Goal: Task Accomplishment & Management: Use online tool/utility

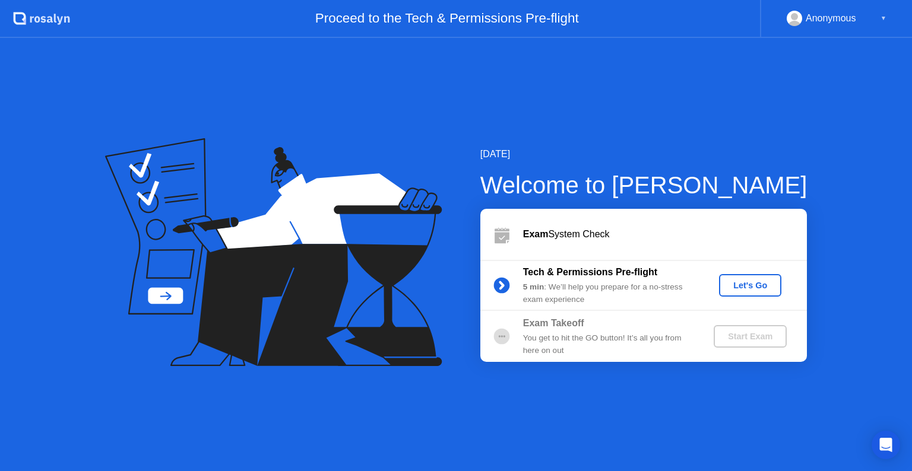
click at [731, 281] on div "Let's Go" at bounding box center [750, 285] width 53 height 9
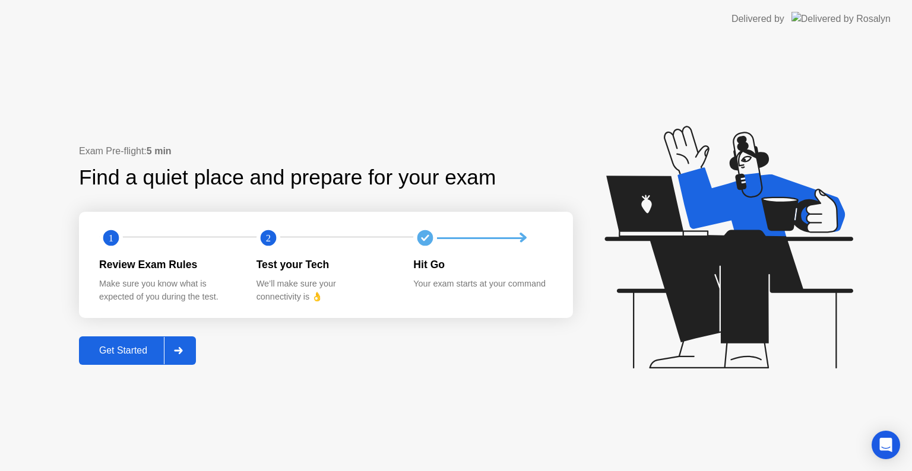
click at [152, 350] on div "Get Started" at bounding box center [123, 351] width 81 height 11
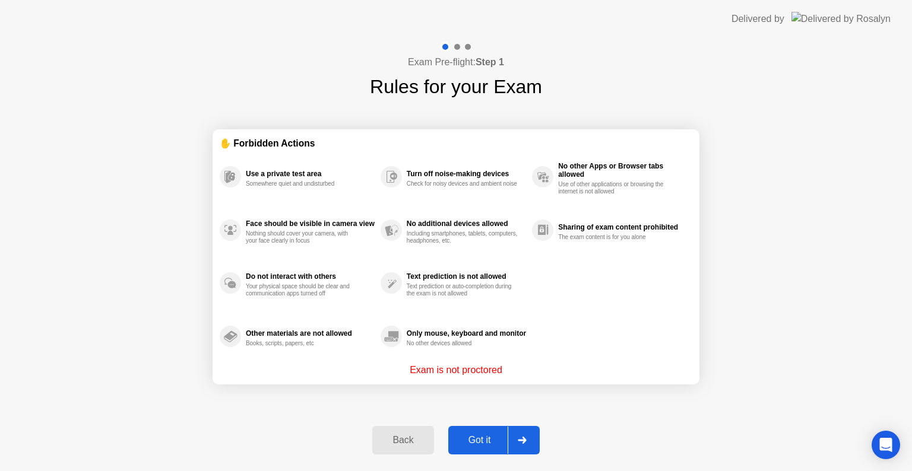
click at [487, 439] on div "Got it" at bounding box center [480, 440] width 56 height 11
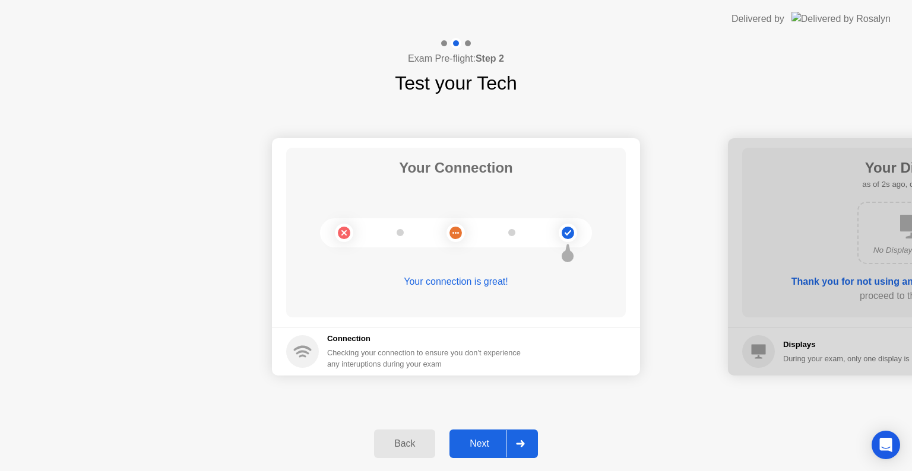
click at [490, 439] on div "Next" at bounding box center [479, 444] width 53 height 11
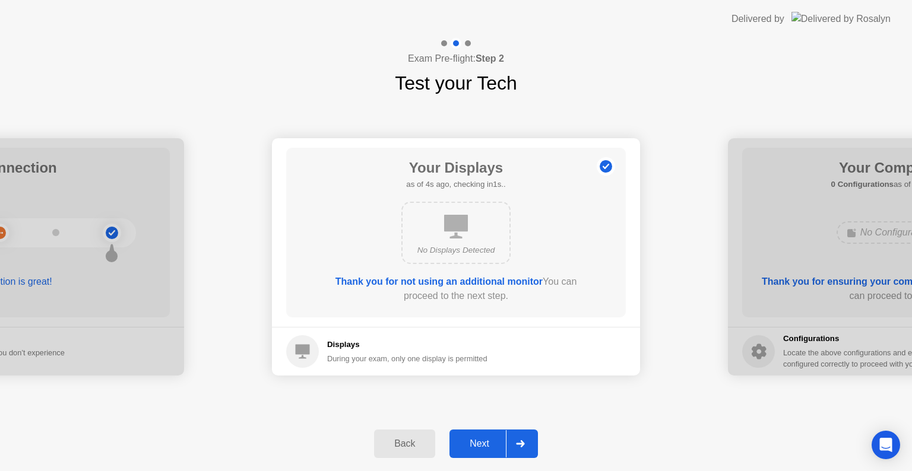
click at [490, 439] on div "Next" at bounding box center [479, 444] width 53 height 11
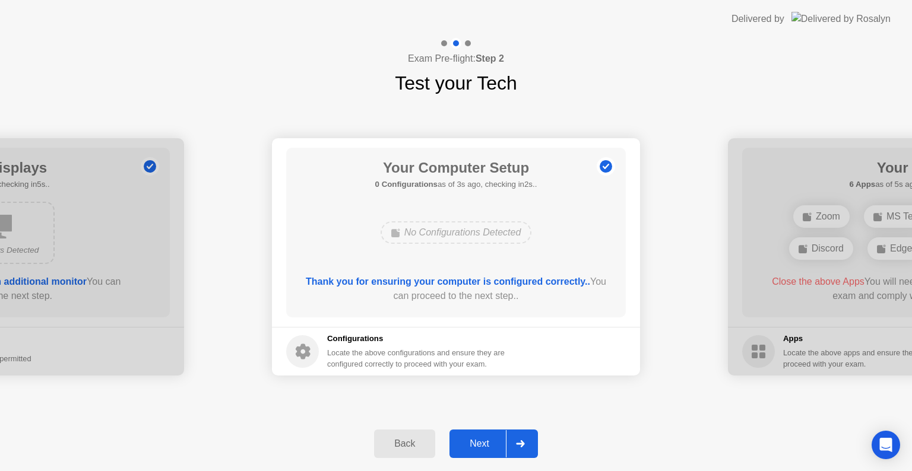
click at [490, 439] on div "Next" at bounding box center [479, 444] width 53 height 11
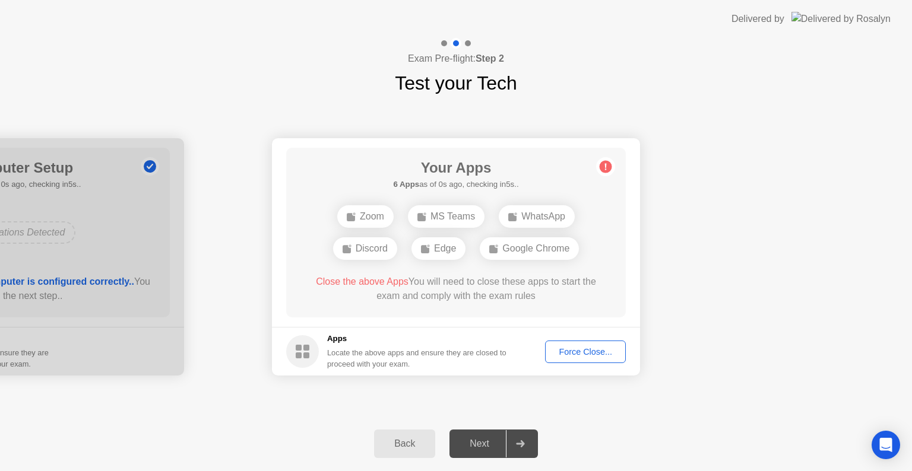
click at [579, 355] on div "Force Close..." at bounding box center [585, 351] width 72 height 9
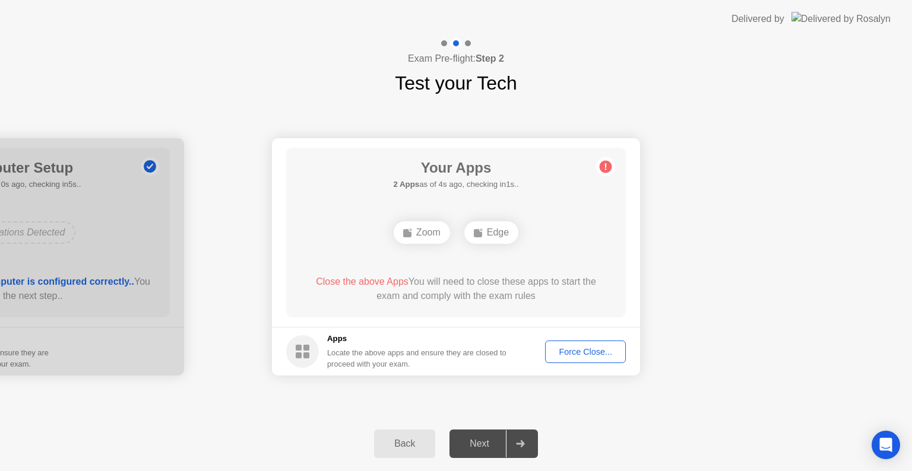
click at [460, 235] on div "Edge" at bounding box center [456, 232] width 54 height 23
click at [565, 347] on div "Force Close..." at bounding box center [585, 351] width 72 height 9
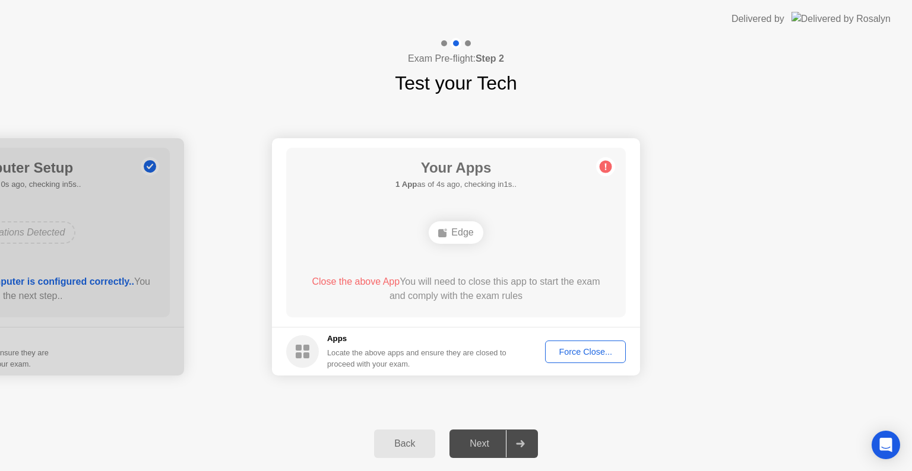
click at [545, 341] on button "Force Close..." at bounding box center [585, 352] width 81 height 23
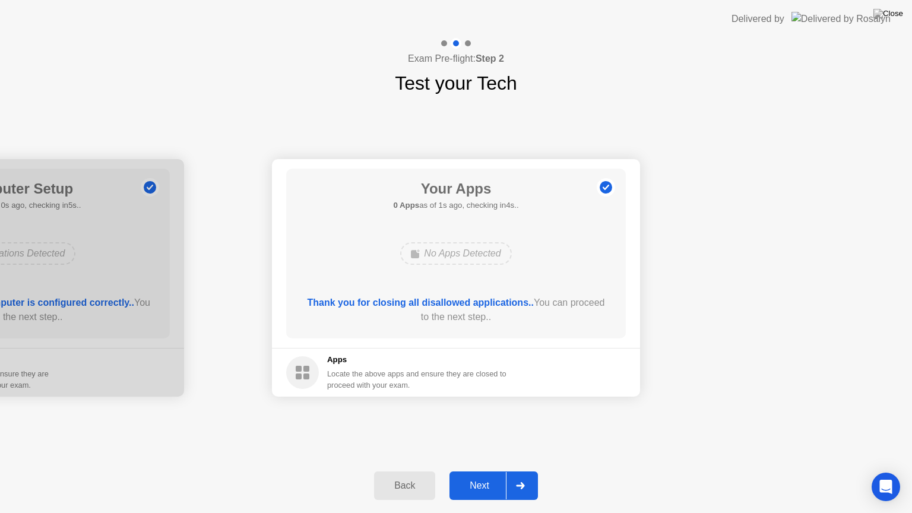
click at [486, 471] on div "Next" at bounding box center [479, 485] width 53 height 11
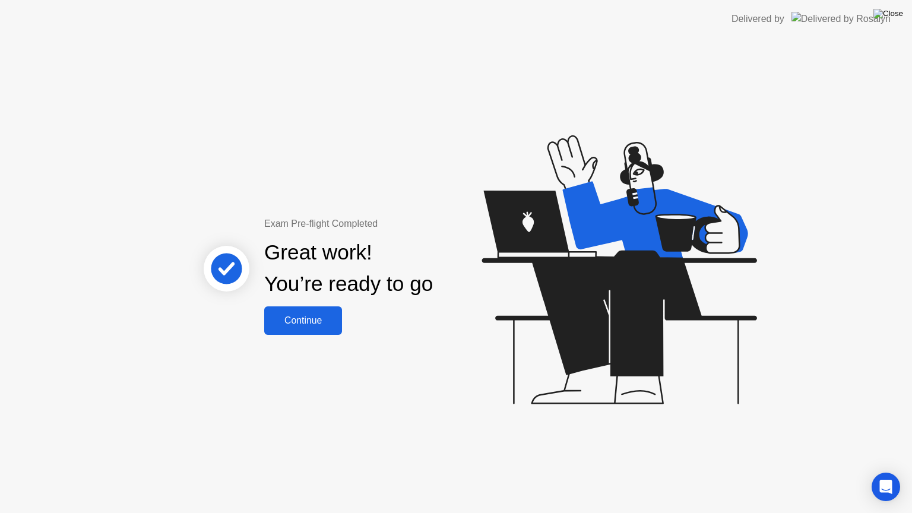
click at [894, 18] on img at bounding box center [888, 13] width 30 height 9
click at [701, 265] on icon at bounding box center [616, 275] width 306 height 337
click at [306, 316] on div "Continue" at bounding box center [303, 320] width 71 height 11
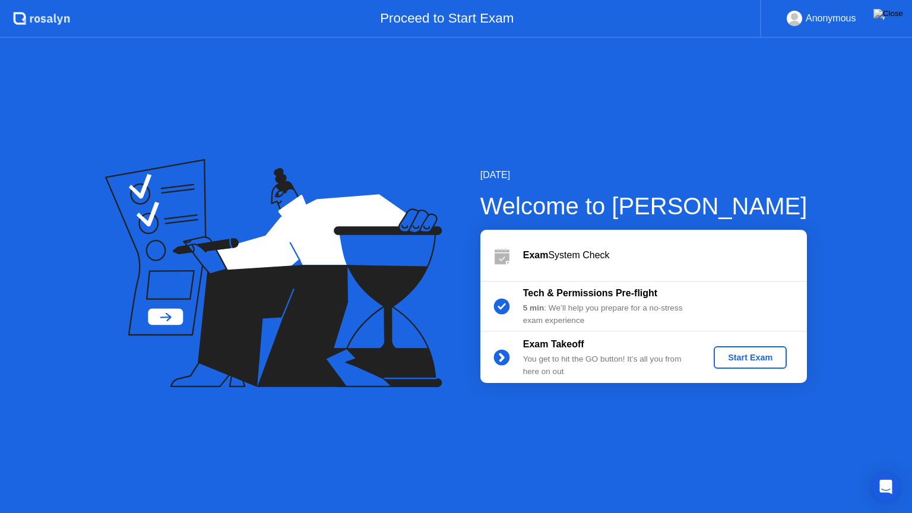
click at [759, 362] on div "Start Exam" at bounding box center [750, 357] width 64 height 9
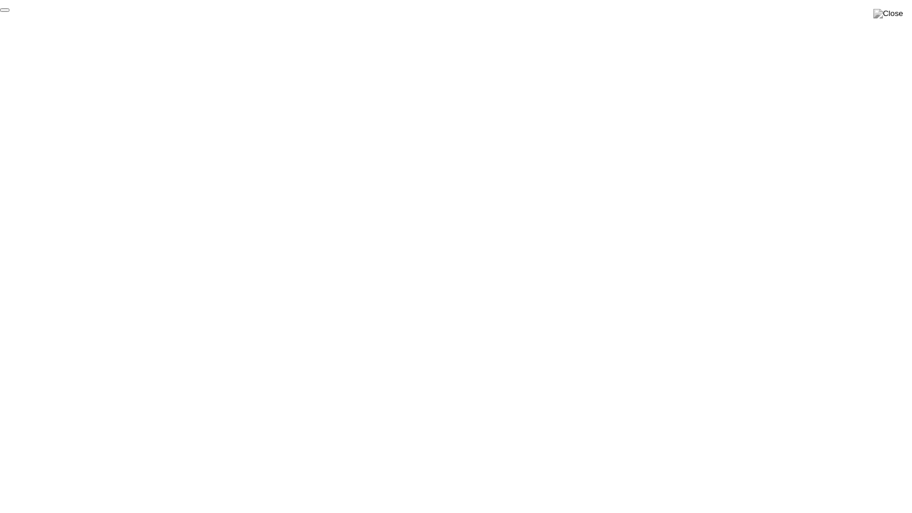
click div "End Proctoring Session"
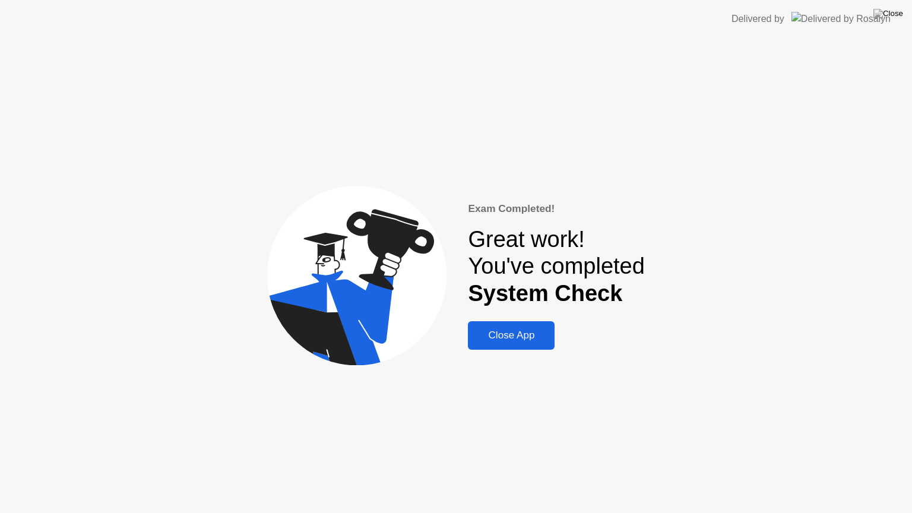
click at [501, 337] on div "Close App" at bounding box center [511, 335] width 80 height 12
